Goal: Information Seeking & Learning: Learn about a topic

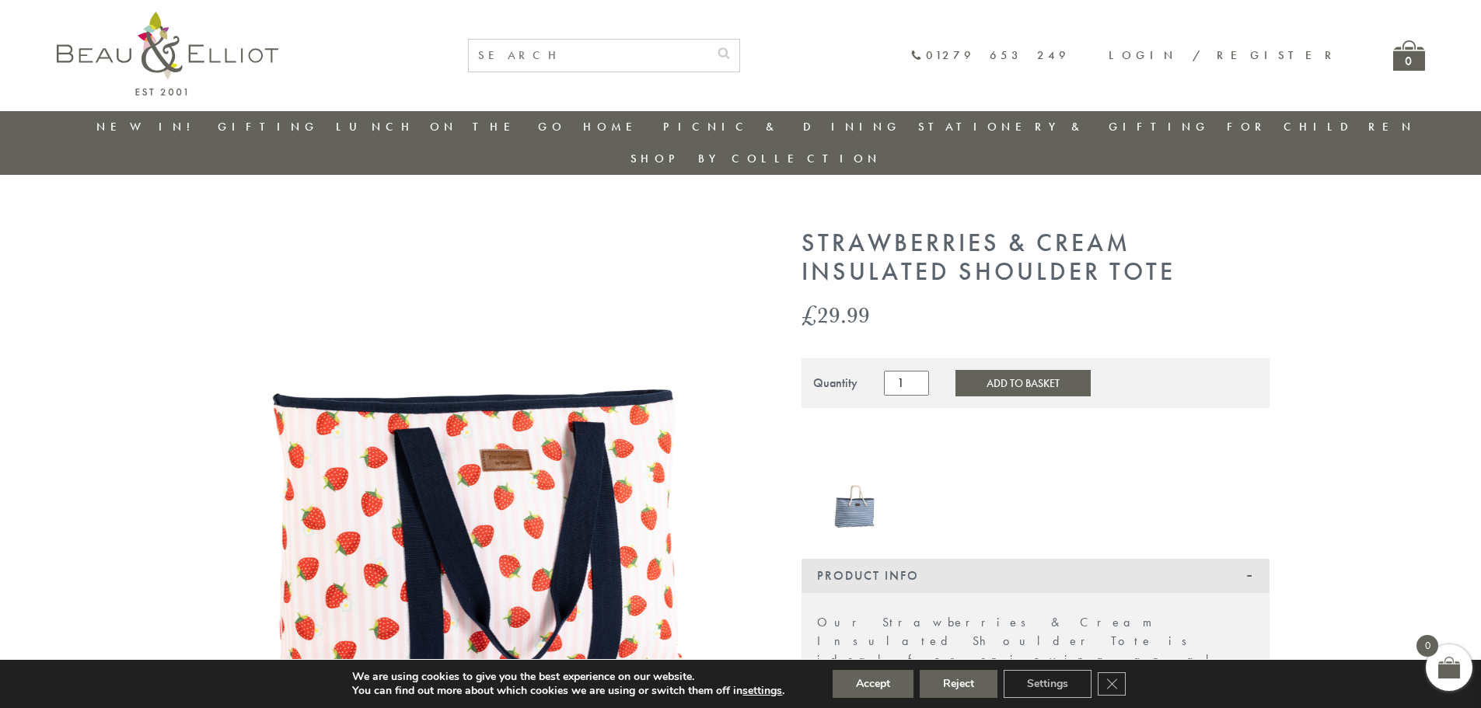
click at [464, 491] on img at bounding box center [484, 501] width 544 height 544
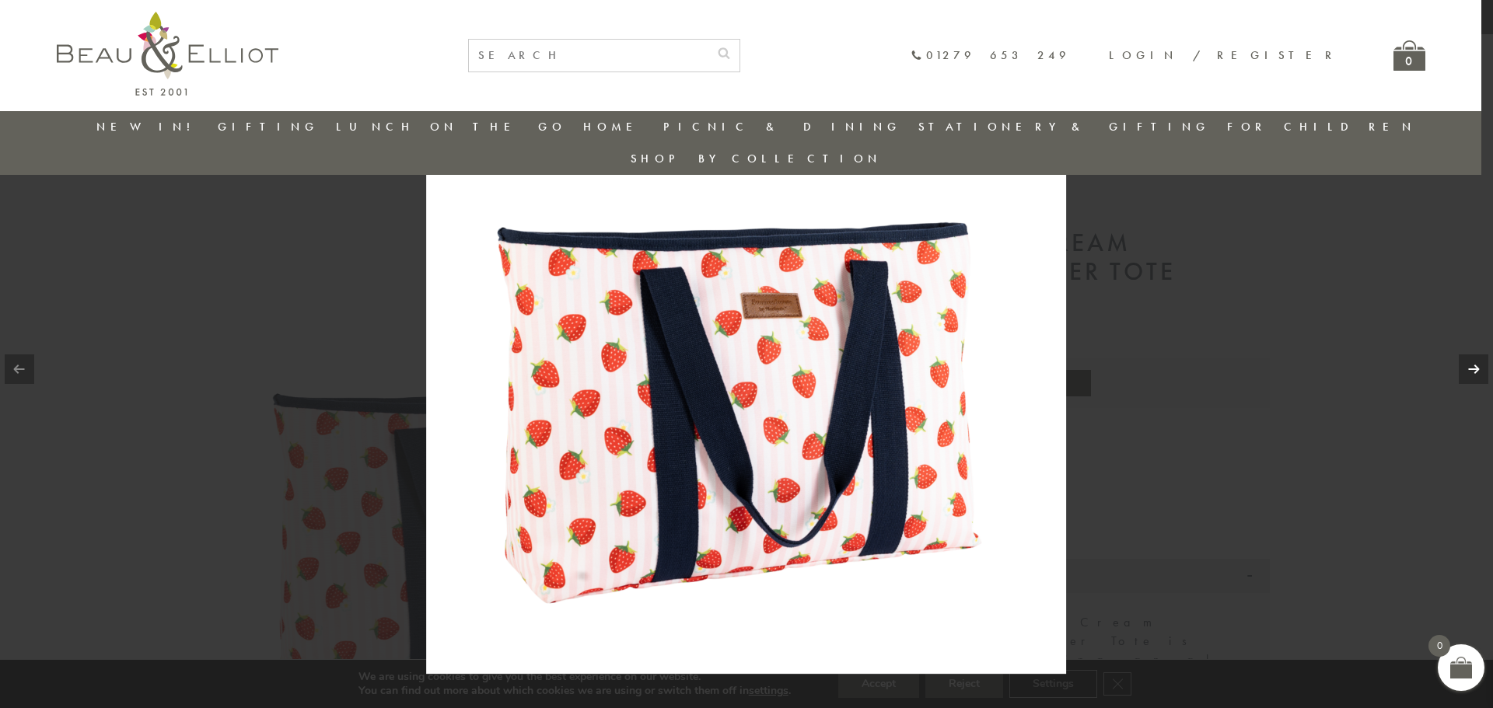
click at [1481, 369] on link at bounding box center [1474, 370] width 30 height 30
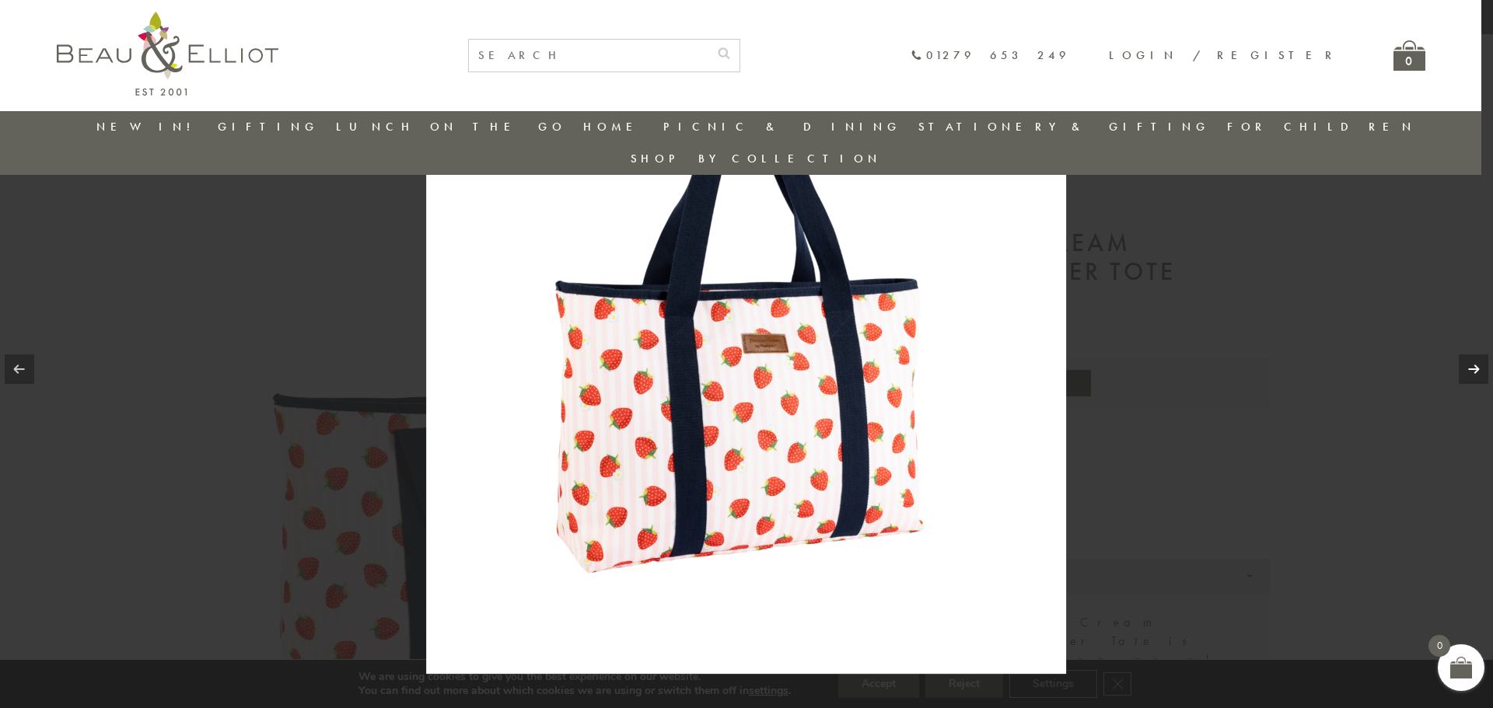
click at [1474, 369] on link at bounding box center [1474, 370] width 30 height 30
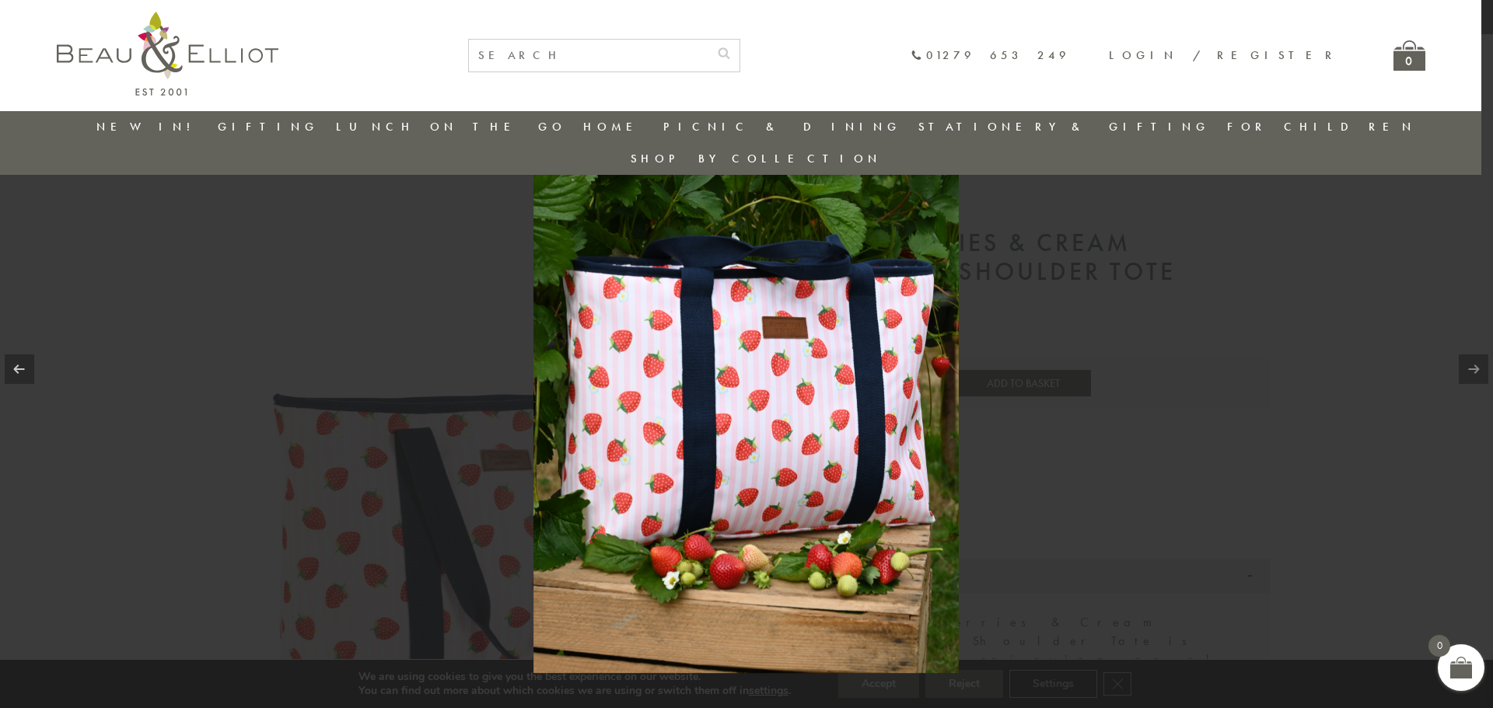
click at [1474, 369] on link at bounding box center [1474, 370] width 30 height 30
click at [695, 412] on img at bounding box center [745, 353] width 425 height 639
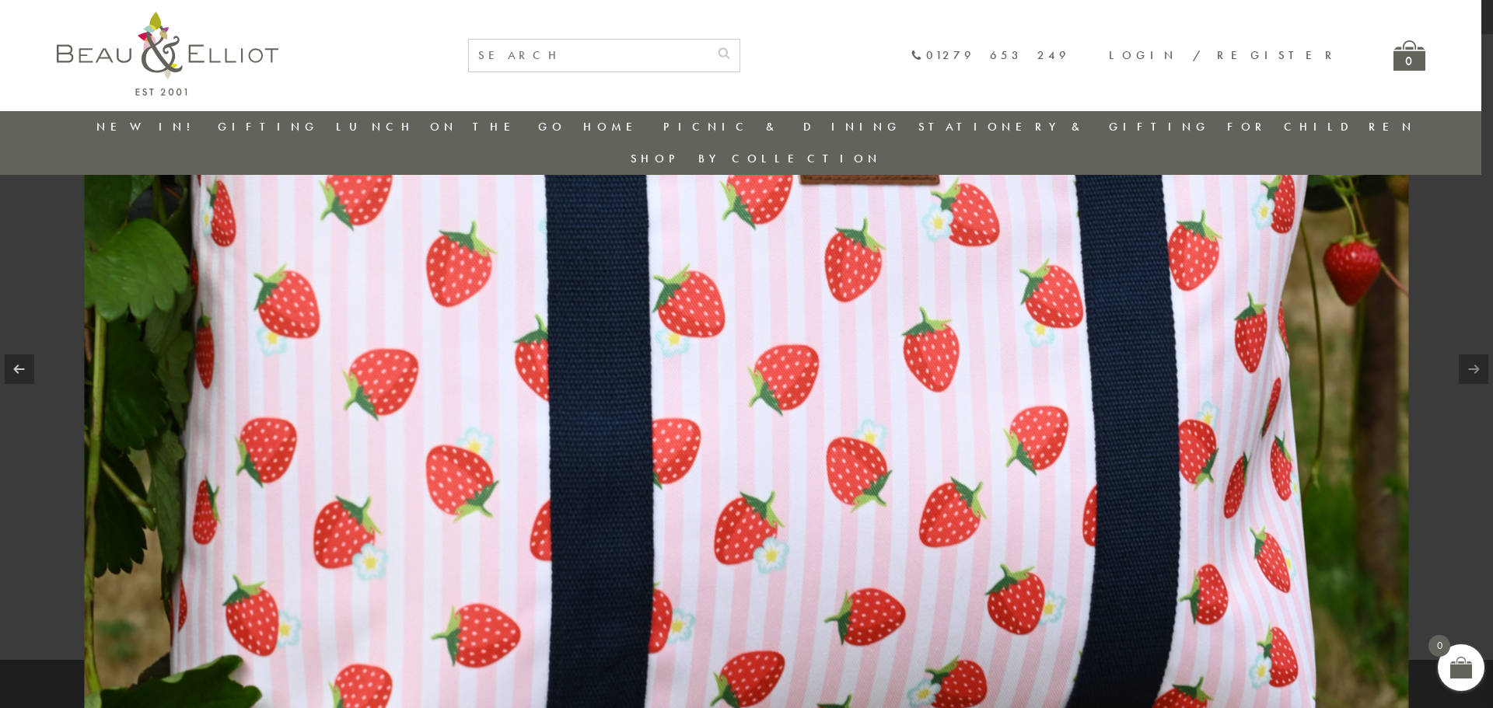
click at [733, 403] on img at bounding box center [747, 231] width 1324 height 1991
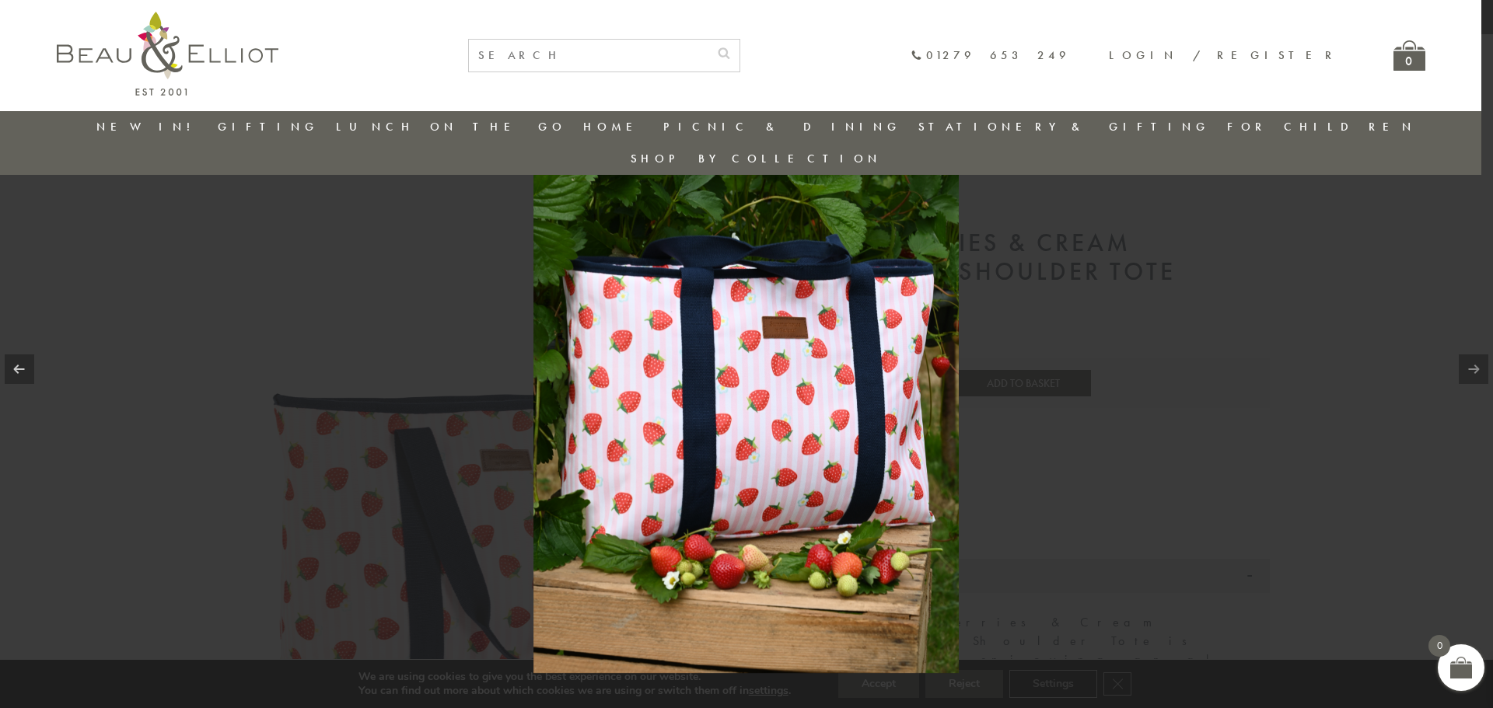
click at [1152, 377] on div at bounding box center [746, 354] width 1493 height 708
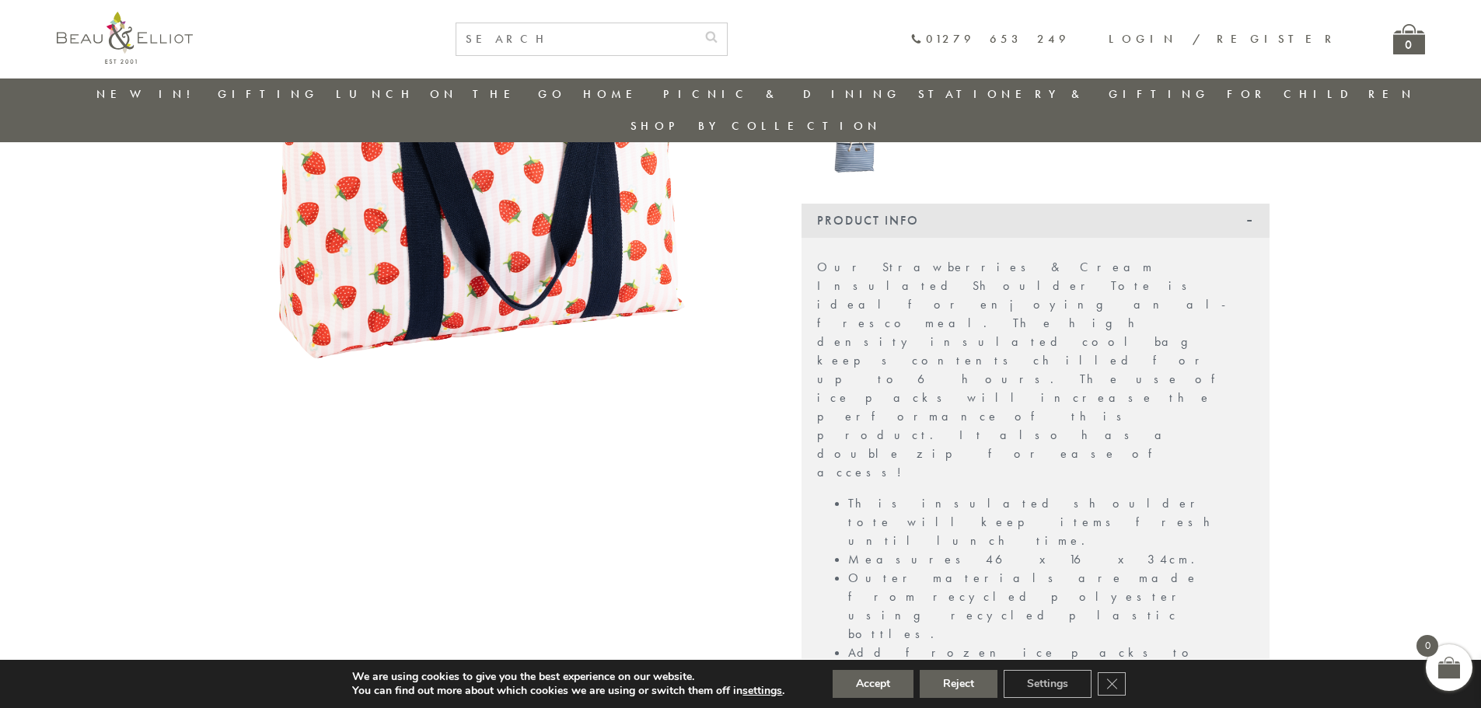
scroll to position [319, 0]
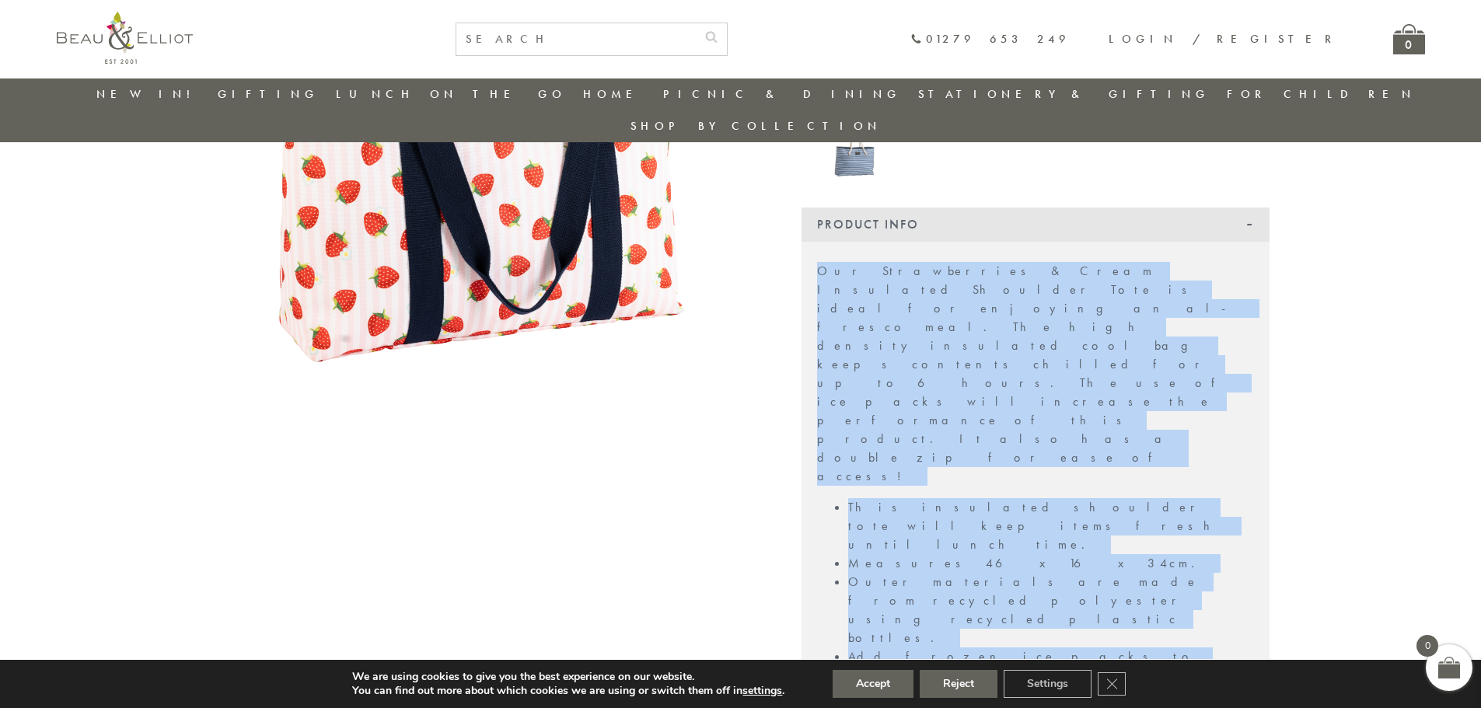
drag, startPoint x: 1034, startPoint y: 422, endPoint x: 817, endPoint y: 238, distance: 284.7
click at [817, 242] on div "Our Strawberries & Cream Insulated Shoulder Tote is ideal for enjoying an al-fr…" at bounding box center [1036, 584] width 468 height 684
copy div "Our Strawberries & Cream Insulated Shoulder Tote is ideal for enjoying an al-fr…"
